Goal: Navigation & Orientation: Find specific page/section

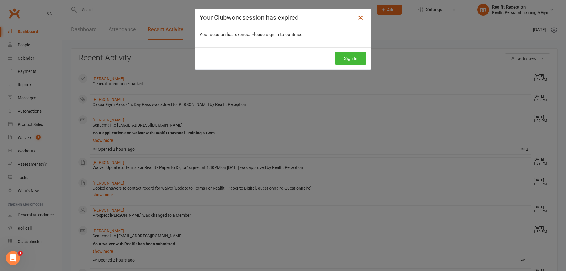
click at [358, 20] on icon at bounding box center [360, 17] width 7 height 7
click at [359, 19] on icon at bounding box center [360, 17] width 7 height 7
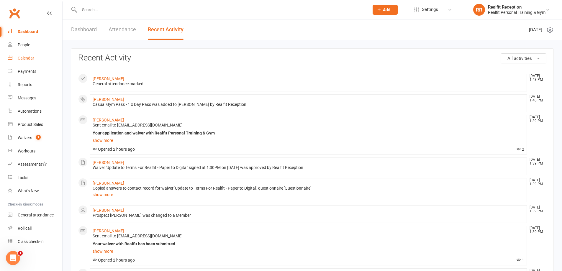
click at [27, 60] on div "Calendar" at bounding box center [26, 58] width 17 height 5
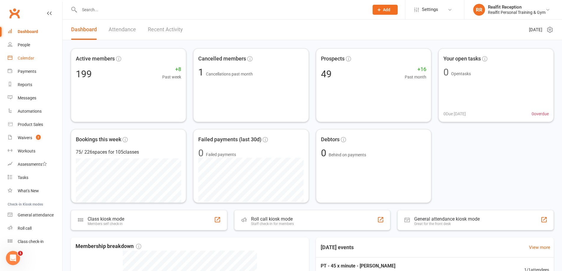
click at [27, 58] on div "Calendar" at bounding box center [26, 58] width 17 height 5
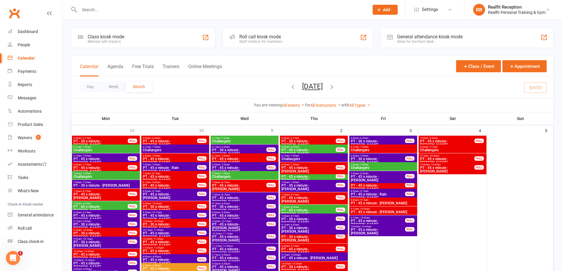
click at [29, 59] on div "Calendar" at bounding box center [26, 58] width 17 height 5
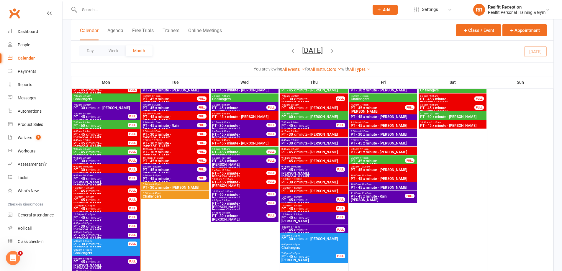
scroll to position [472, 0]
